Goal: Check status

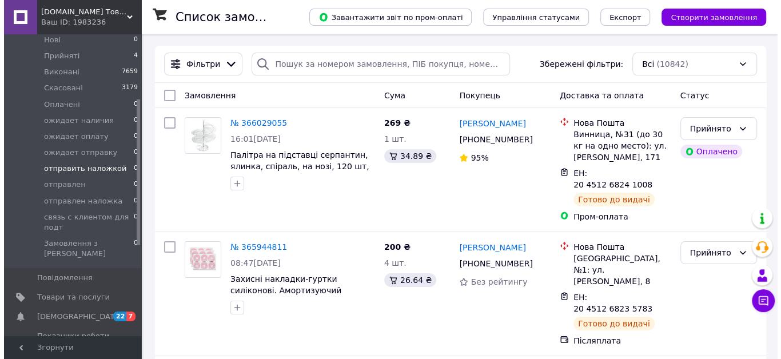
scroll to position [208, 0]
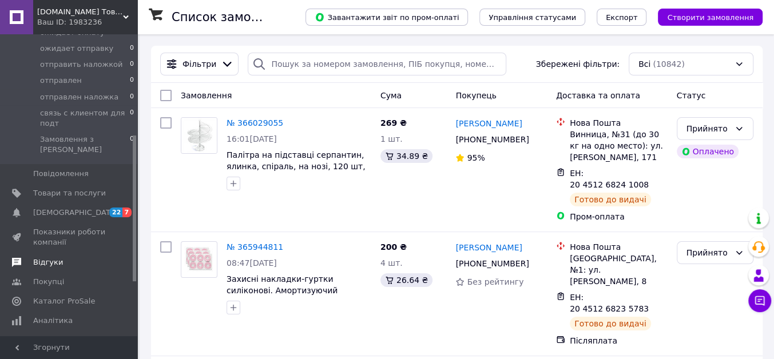
click at [53, 257] on span "Відгуки" at bounding box center [48, 262] width 30 height 10
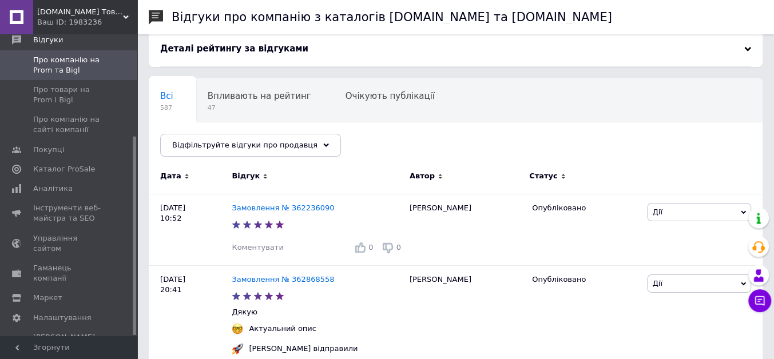
scroll to position [104, 0]
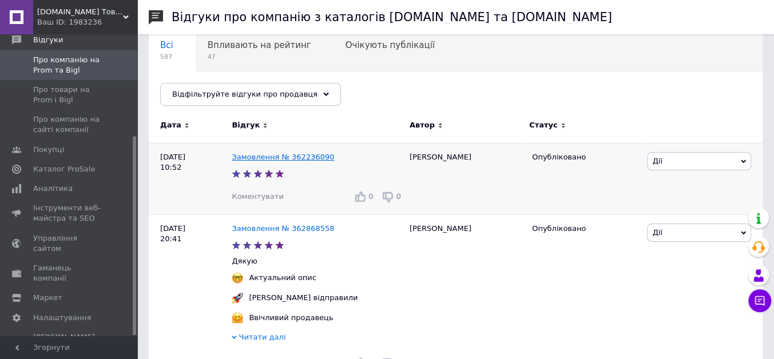
click at [305, 153] on link "Замовлення № 362236090" at bounding box center [283, 157] width 102 height 9
